Goal: Find specific page/section: Find specific page/section

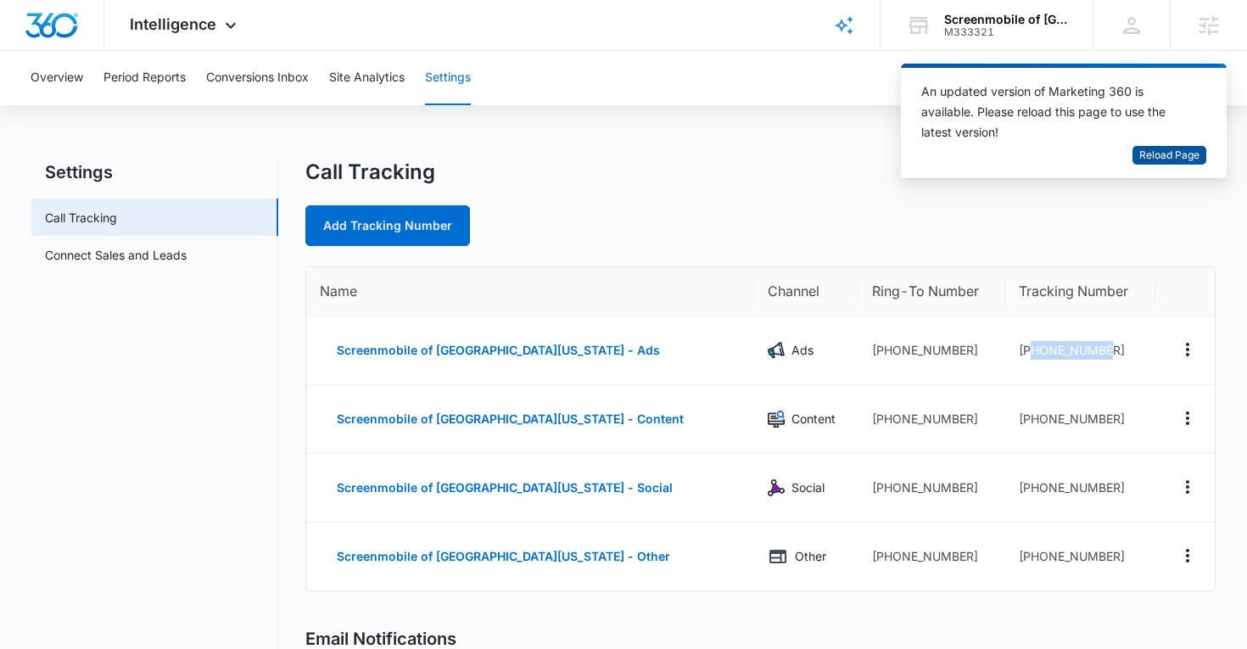
click at [1171, 154] on span "Reload Page" at bounding box center [1169, 156] width 60 height 16
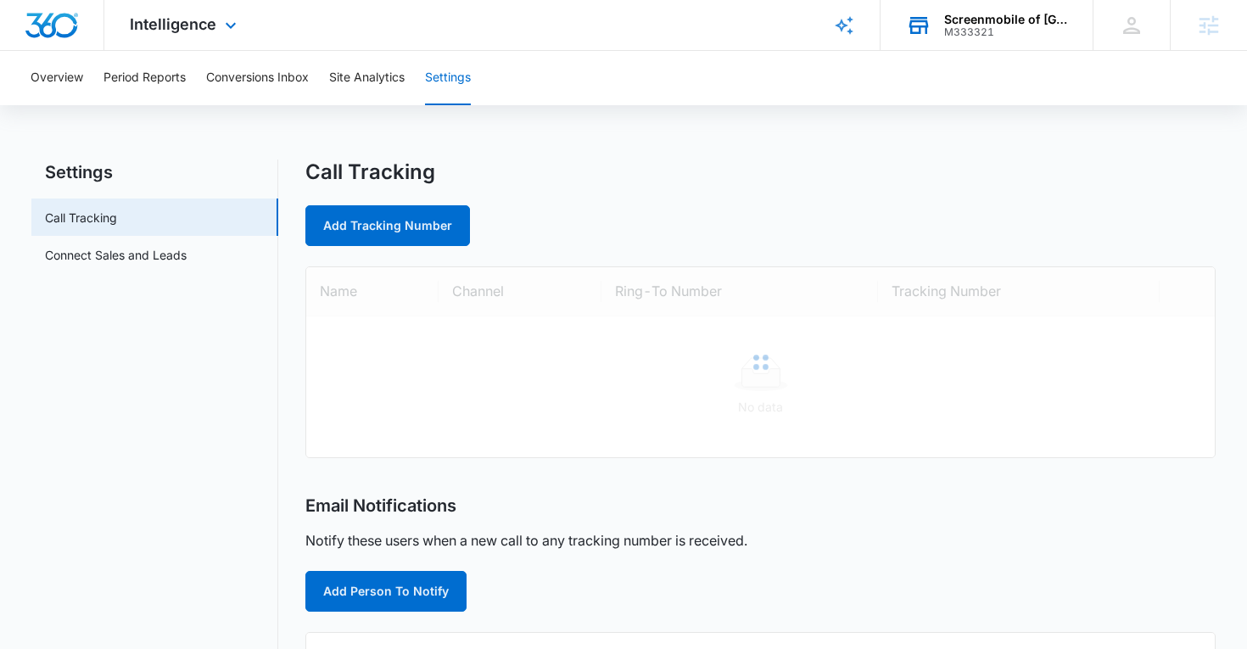
click at [978, 23] on div "Screenmobile of Northwest Louisiana" at bounding box center [1006, 20] width 124 height 14
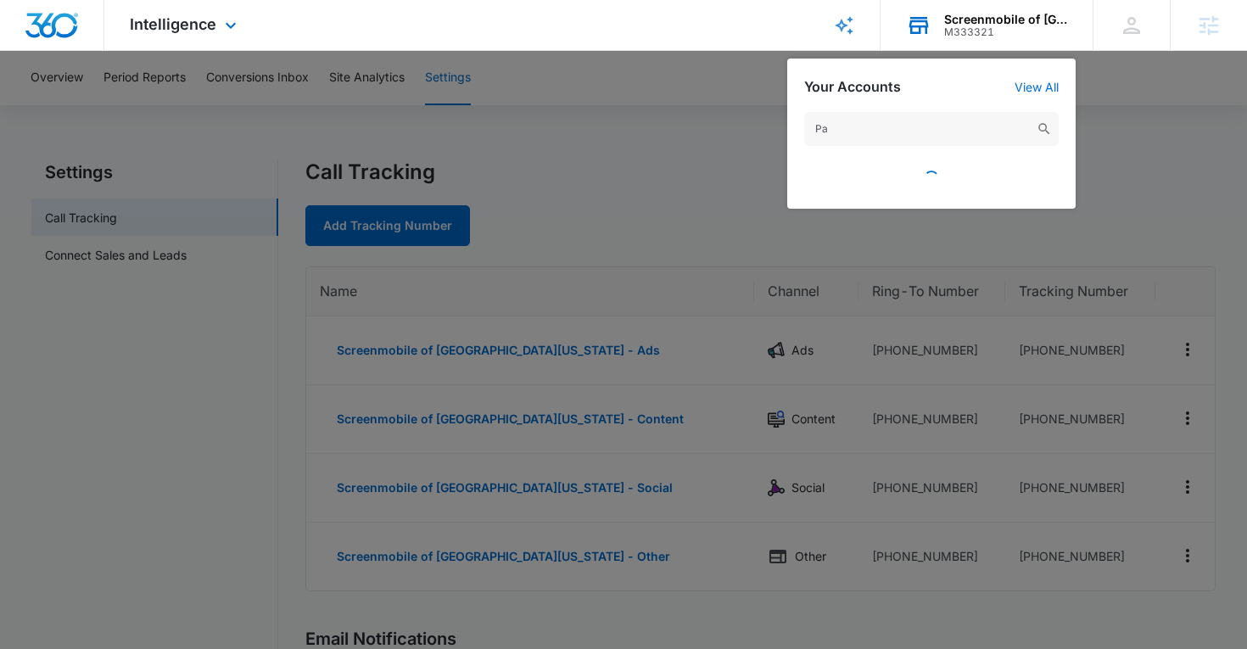
type input "P"
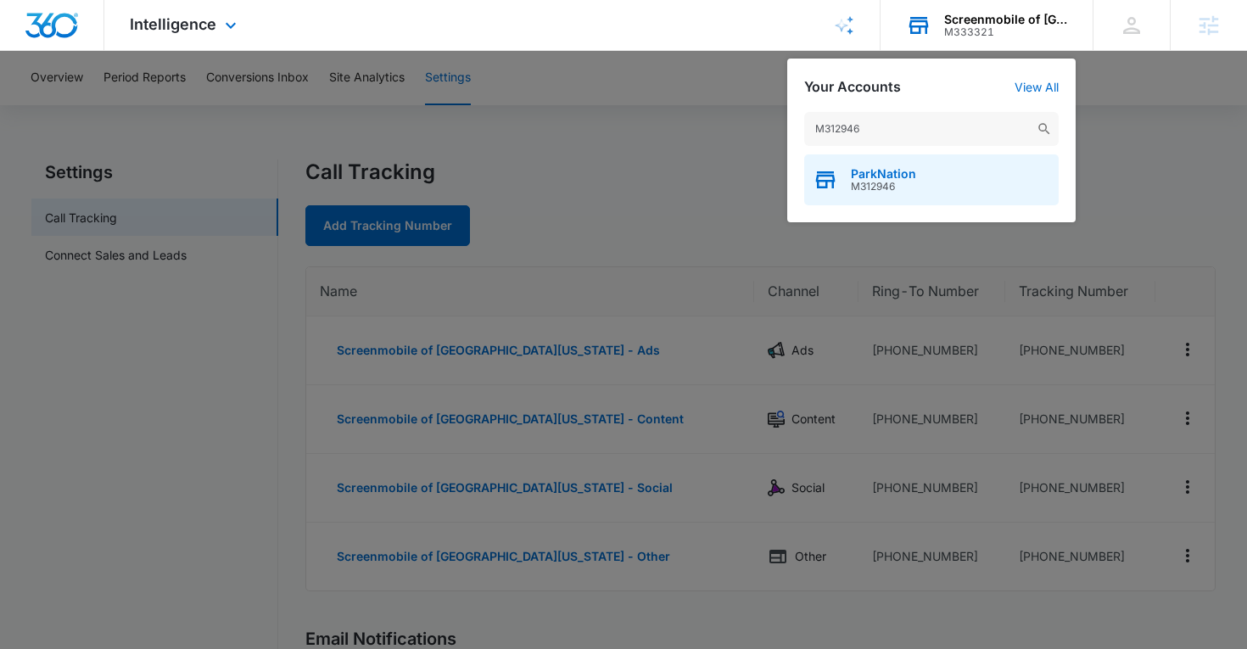
type input "M312946"
click at [892, 165] on div "ParkNation M312946" at bounding box center [931, 179] width 254 height 51
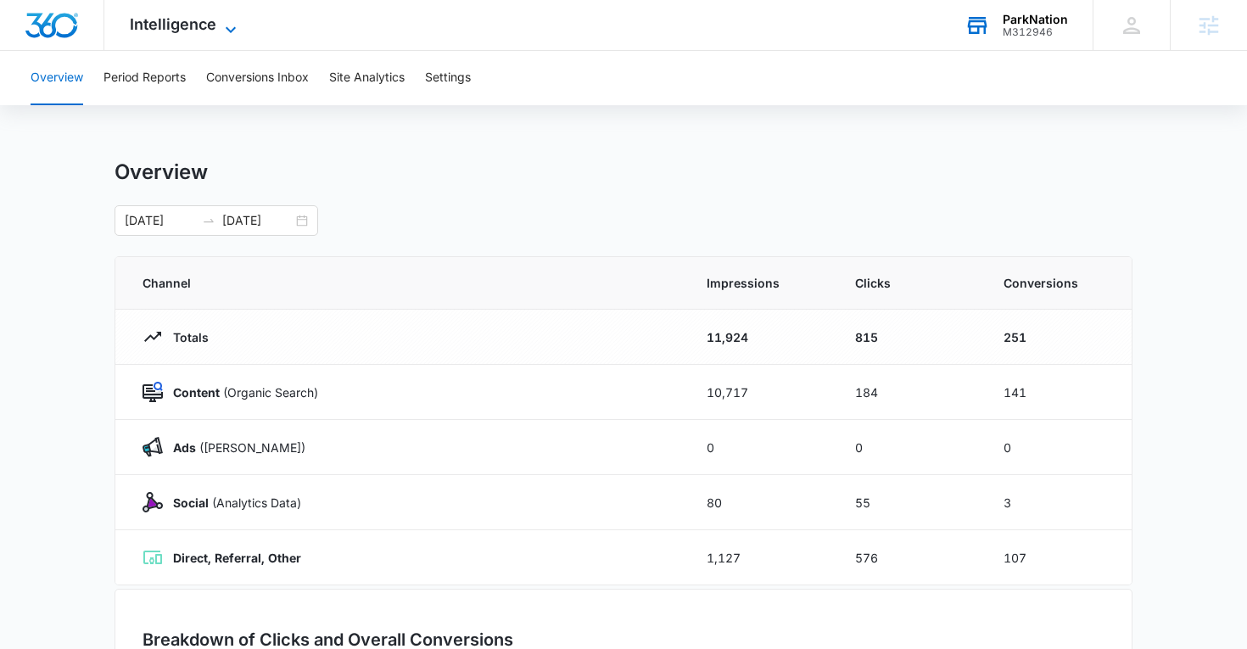
click at [200, 32] on span "Intelligence" at bounding box center [173, 24] width 87 height 18
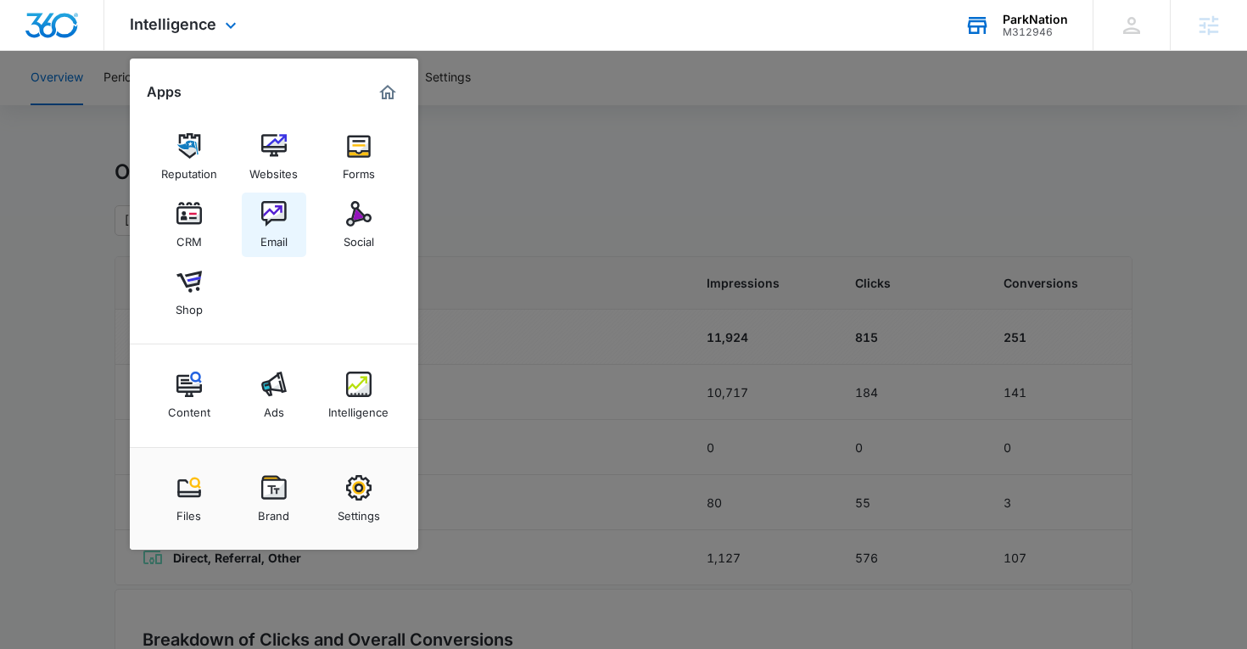
click at [276, 226] on img at bounding box center [273, 213] width 25 height 25
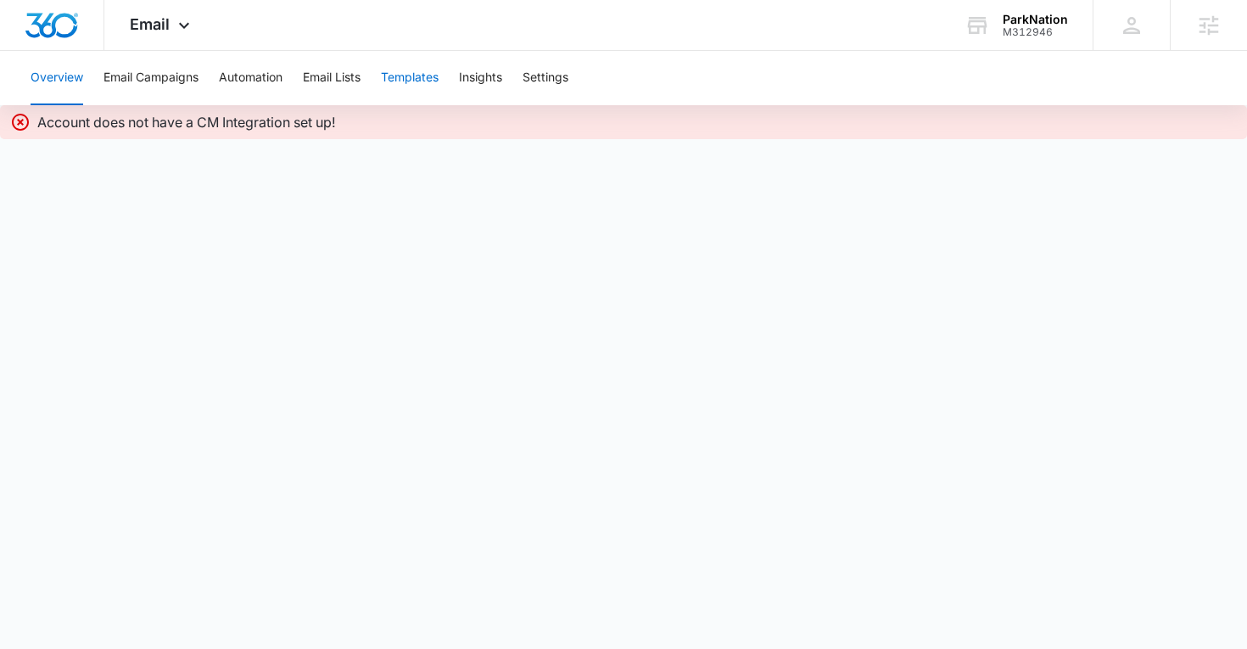
click at [413, 87] on button "Templates" at bounding box center [410, 78] width 58 height 54
